Goal: Transaction & Acquisition: Purchase product/service

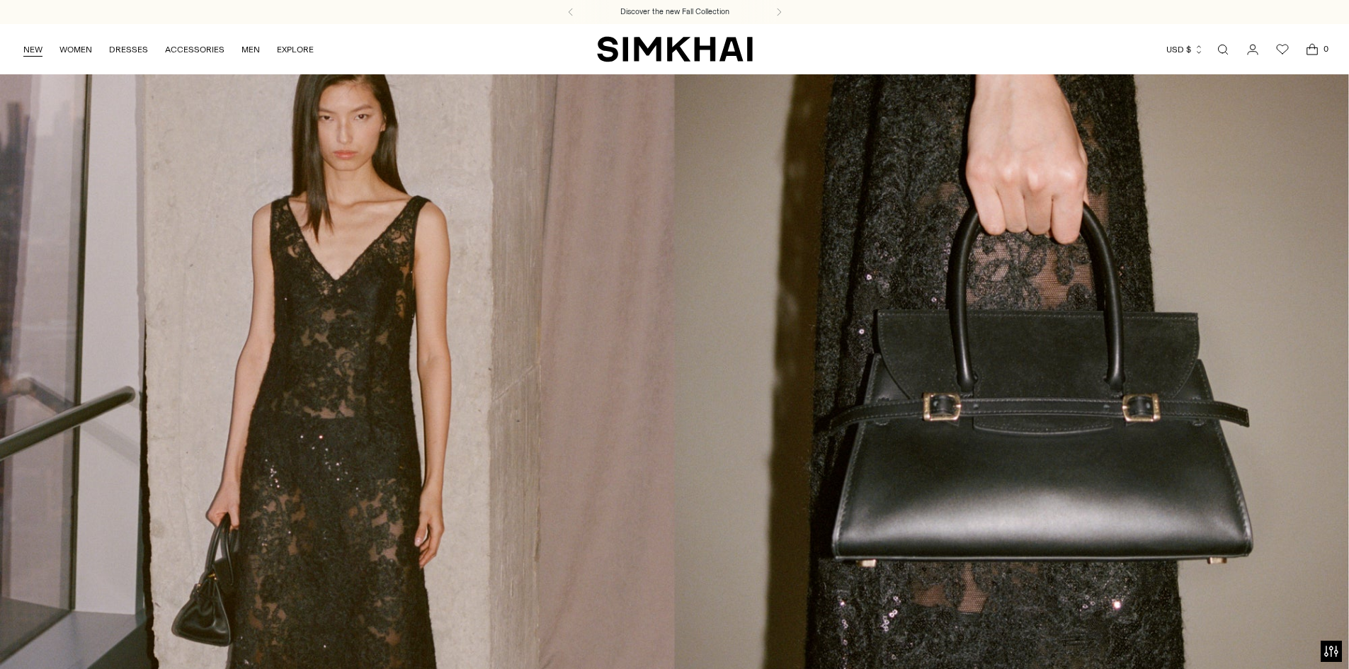
click at [36, 48] on link "NEW" at bounding box center [32, 49] width 19 height 31
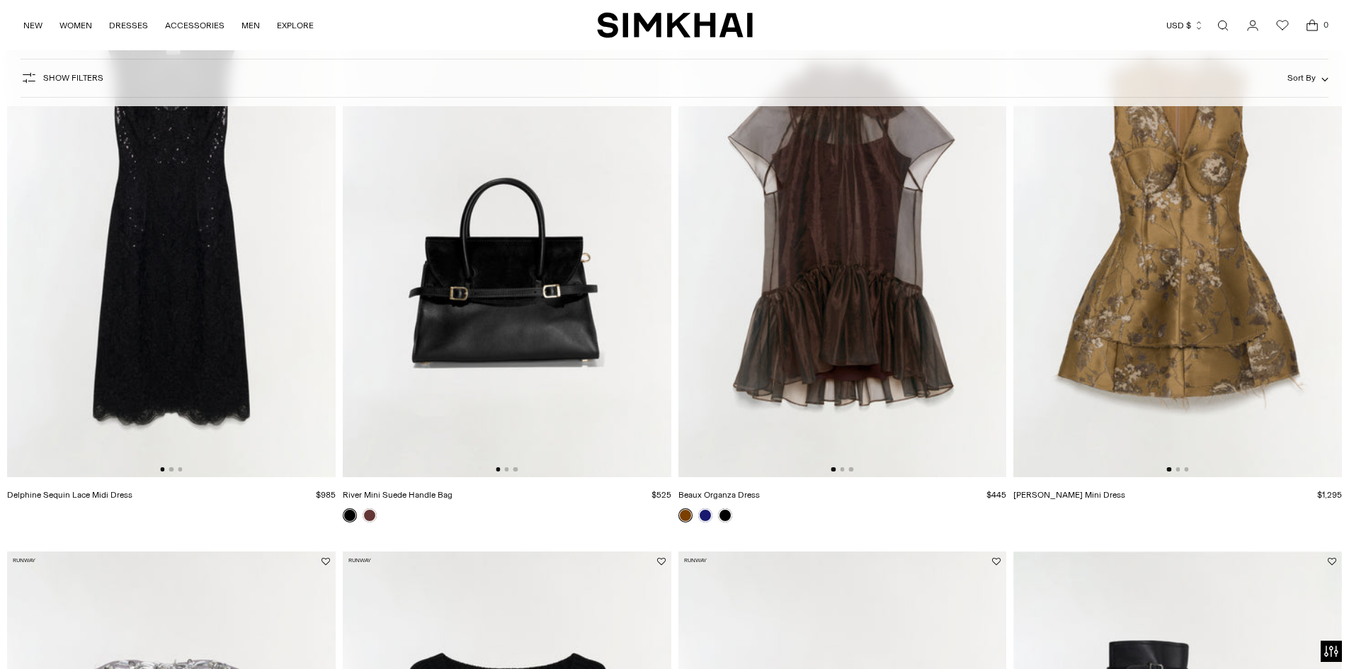
scroll to position [211, 0]
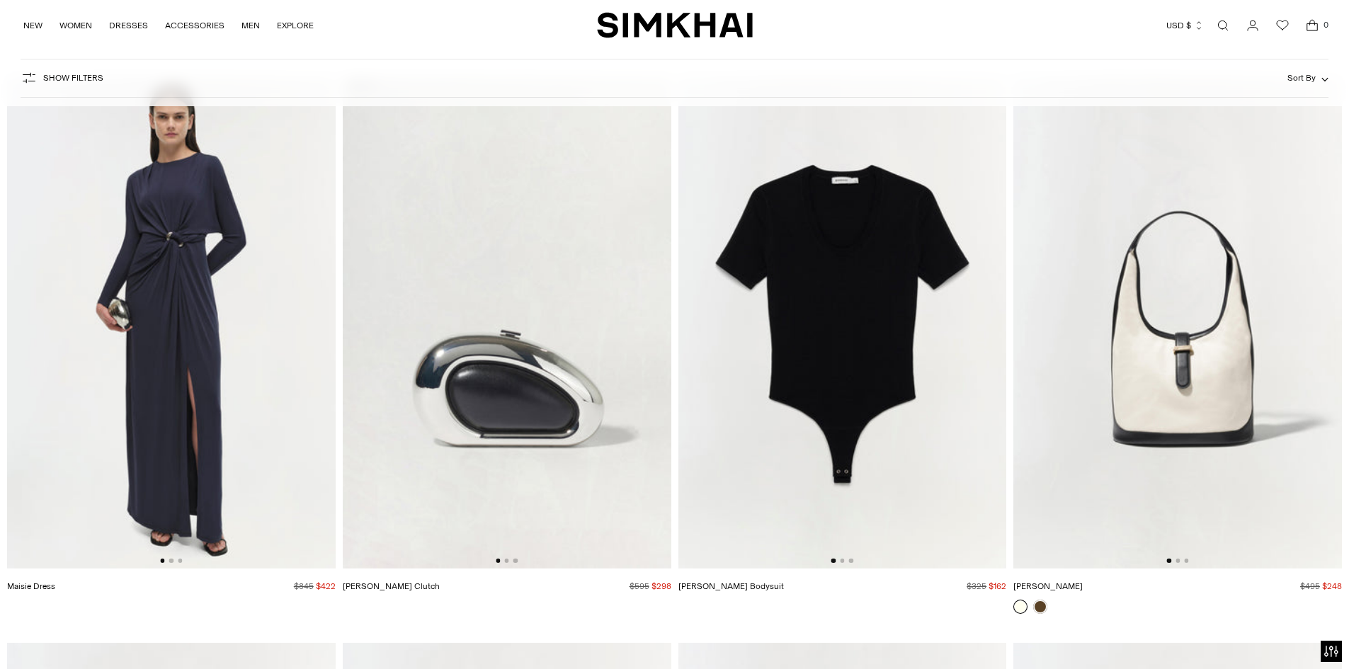
scroll to position [8498, 0]
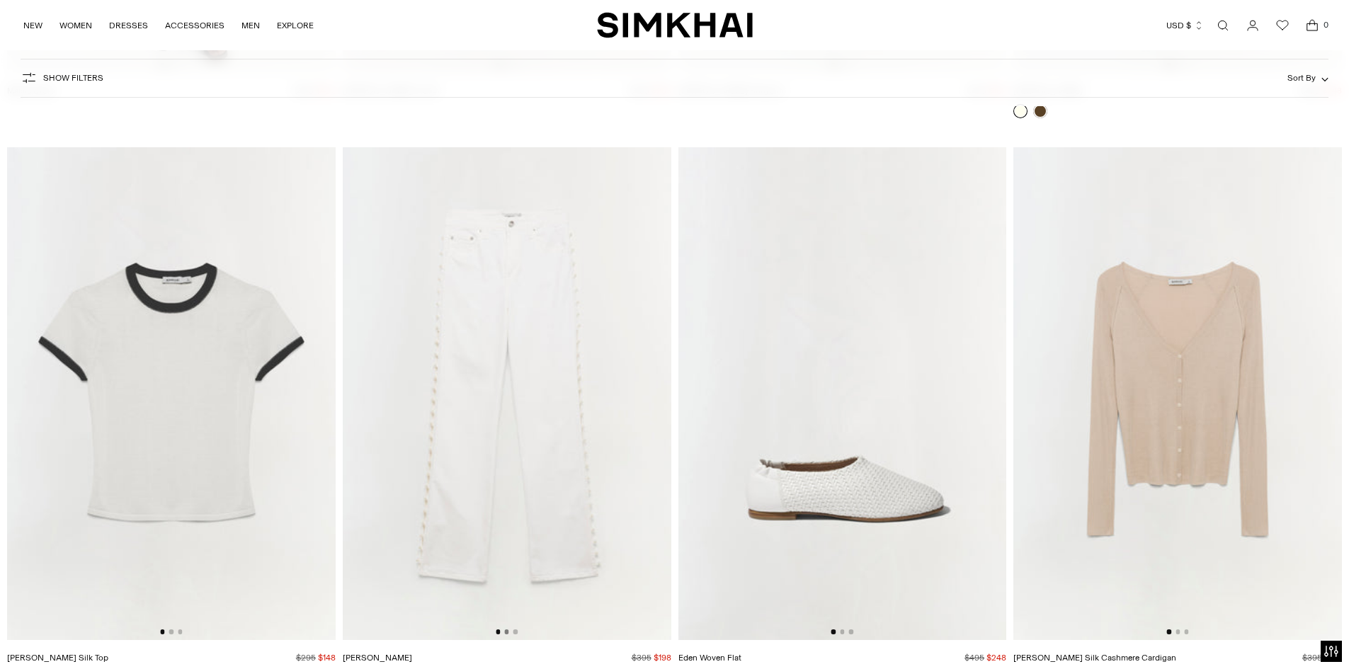
click at [504, 632] on button "Go to slide 2" at bounding box center [506, 632] width 4 height 4
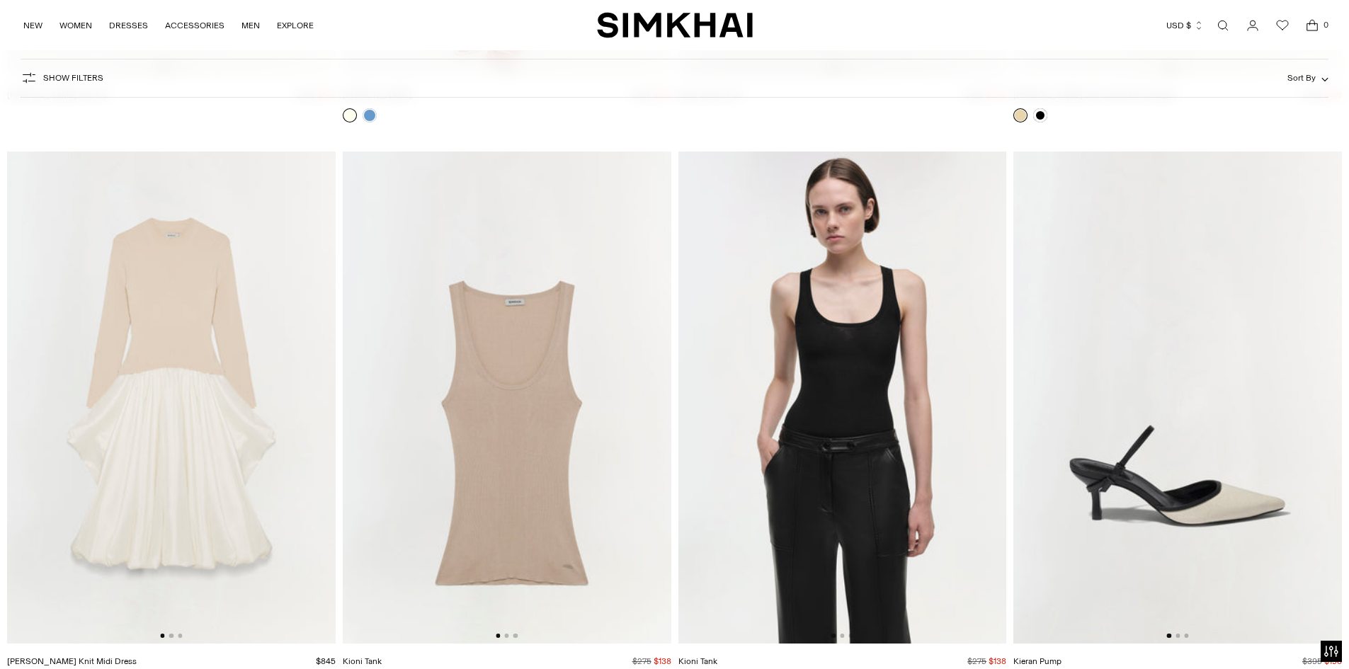
scroll to position [9065, 0]
